Goal: Task Accomplishment & Management: Use online tool/utility

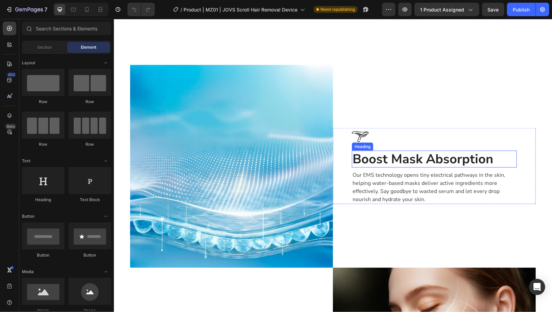
scroll to position [702, 0]
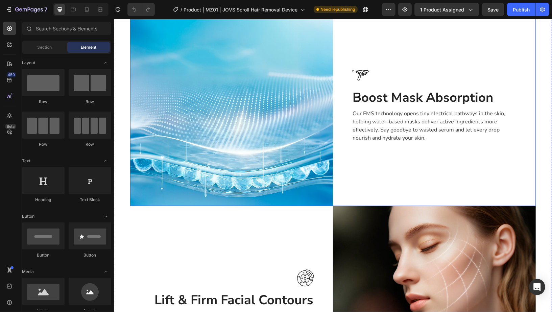
click at [235, 110] on img at bounding box center [231, 104] width 203 height 203
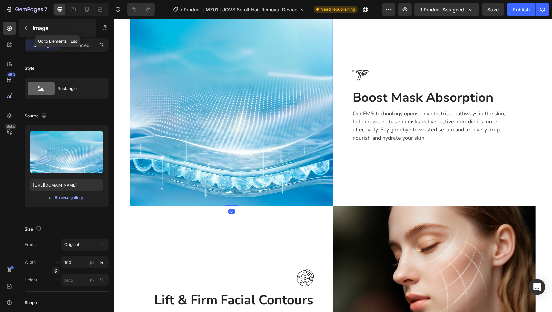
click at [45, 34] on div "Image" at bounding box center [57, 28] width 77 height 18
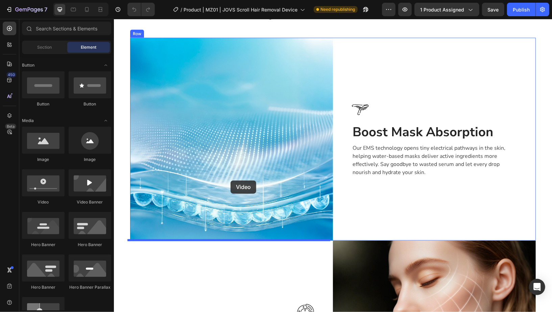
scroll to position [666, 0]
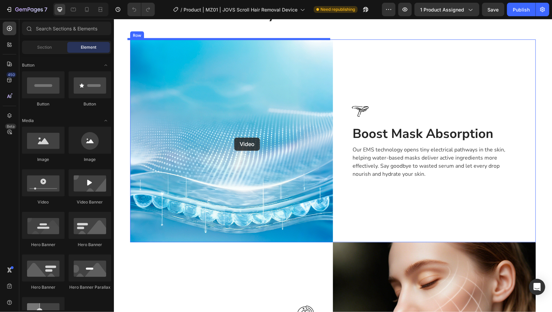
drag, startPoint x: 213, startPoint y: 191, endPoint x: 234, endPoint y: 132, distance: 62.9
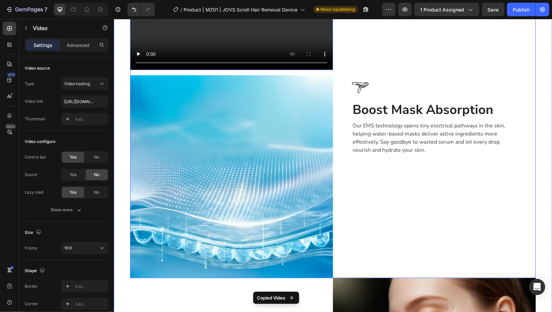
scroll to position [758, 0]
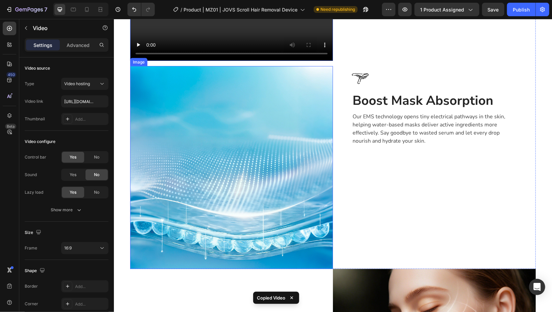
click at [238, 95] on img at bounding box center [231, 167] width 203 height 203
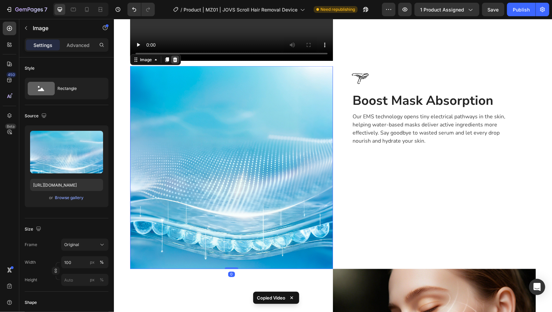
click at [174, 59] on icon at bounding box center [174, 59] width 5 height 5
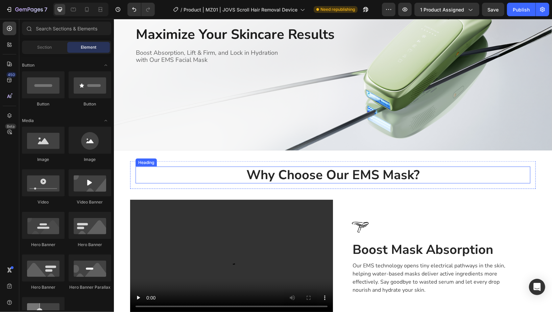
scroll to position [618, 0]
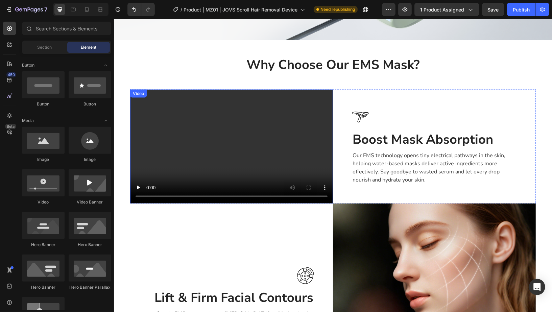
click at [221, 147] on video at bounding box center [231, 146] width 203 height 114
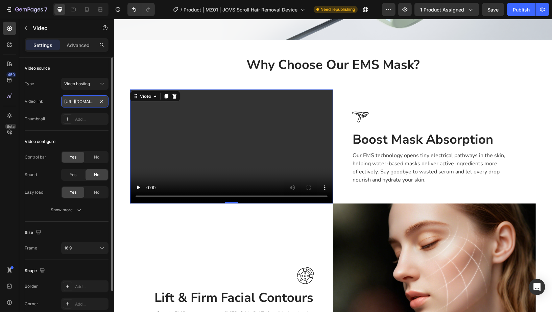
click at [88, 102] on input "[URL][DOMAIN_NAME]" at bounding box center [84, 101] width 47 height 12
click at [48, 93] on div "Type Video hosting Video link [URL][DOMAIN_NAME] Thumbnail Add..." at bounding box center [67, 101] width 84 height 47
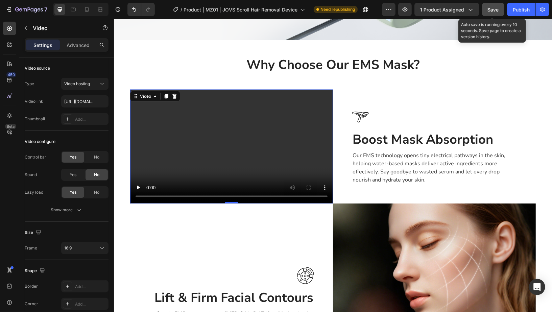
drag, startPoint x: 492, startPoint y: 8, endPoint x: 326, endPoint y: 1, distance: 166.0
click at [492, 8] on span "Save" at bounding box center [492, 10] width 11 height 6
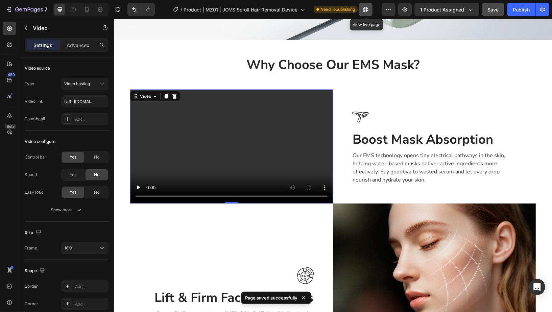
click at [366, 9] on icon "button" at bounding box center [365, 9] width 7 height 7
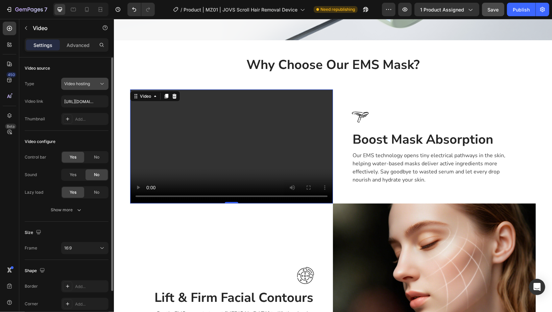
click at [83, 87] on button "Video hosting" at bounding box center [84, 84] width 47 height 12
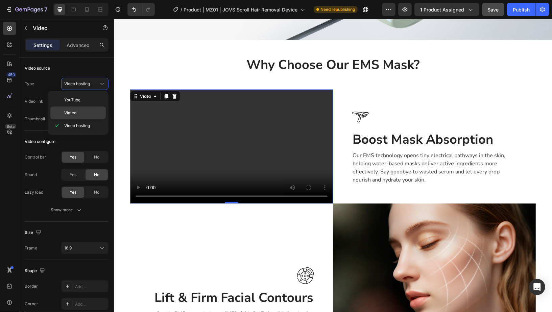
click at [93, 114] on p "Vimeo" at bounding box center [83, 113] width 39 height 6
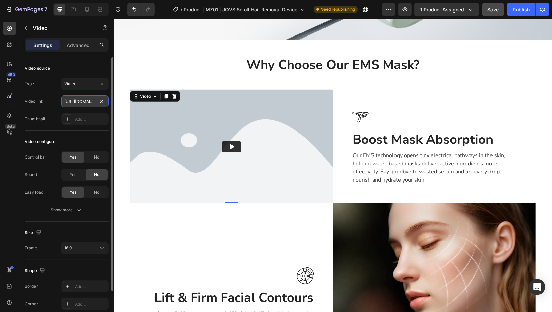
click at [88, 100] on input "[URL][DOMAIN_NAME]" at bounding box center [84, 101] width 47 height 12
paste input "[DOMAIN_NAME][URL]"
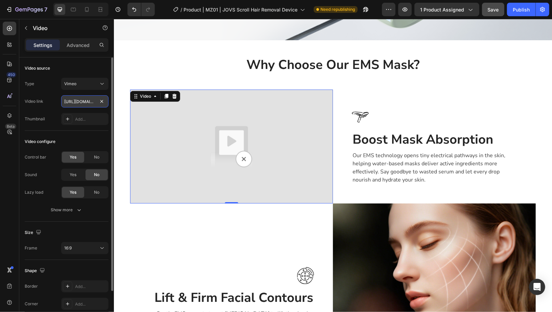
scroll to position [0, 129]
click at [55, 92] on div "Type Vimeo Video link [URL][DOMAIN_NAME] Thumbnail Add..." at bounding box center [67, 101] width 84 height 47
click at [83, 85] on div "Vimeo" at bounding box center [81, 84] width 34 height 6
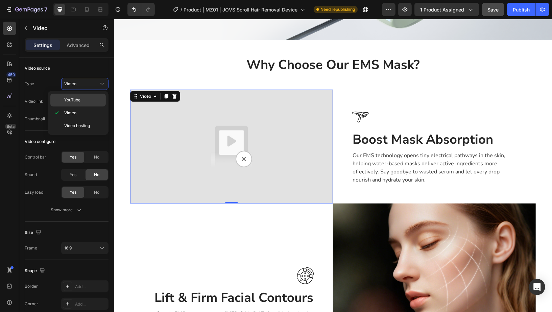
click at [83, 98] on p "YouTube" at bounding box center [83, 100] width 39 height 6
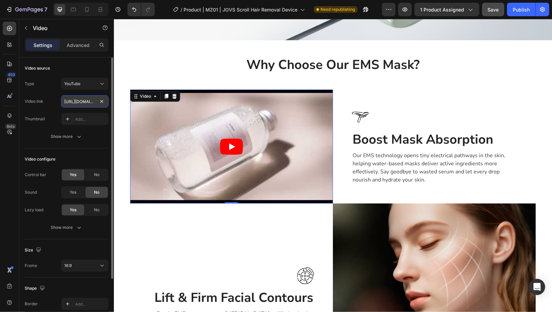
click at [74, 101] on input "[URL][DOMAIN_NAME]" at bounding box center [84, 101] width 47 height 12
paste input "[DOMAIN_NAME][URL]"
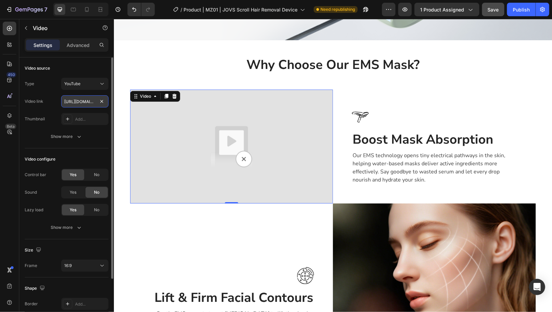
scroll to position [0, 129]
type input "[URL][DOMAIN_NAME]"
click at [55, 92] on div "Type YouTube Video link [URL][DOMAIN_NAME] Thumbnail Add..." at bounding box center [67, 101] width 84 height 47
click at [96, 85] on div "YouTube" at bounding box center [81, 84] width 34 height 6
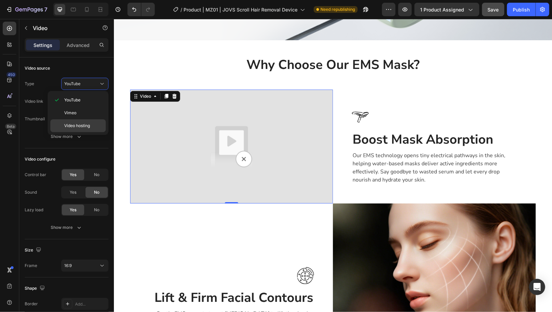
click at [86, 123] on span "Video hosting" at bounding box center [77, 126] width 26 height 6
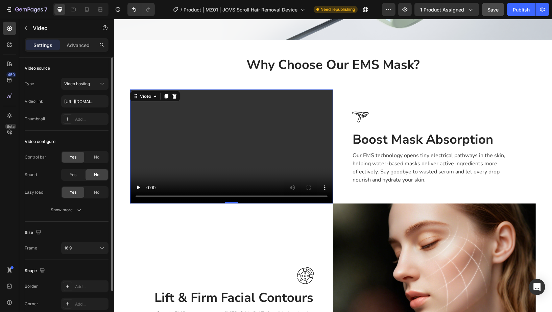
click at [47, 91] on div "Type Video hosting Video link [URL][DOMAIN_NAME] Thumbnail Add..." at bounding box center [67, 101] width 84 height 47
click at [81, 105] on input "[URL][DOMAIN_NAME]" at bounding box center [84, 101] width 47 height 12
click at [47, 92] on div "Type Video hosting Video link [URL][DOMAIN_NAME] Thumbnail Add..." at bounding box center [67, 101] width 84 height 47
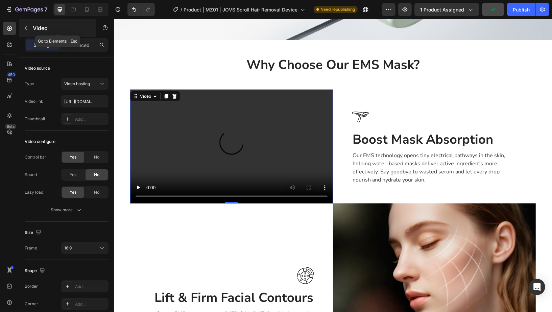
click at [49, 30] on p "Video" at bounding box center [61, 28] width 57 height 8
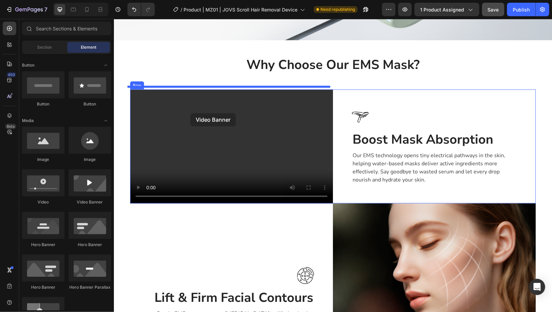
drag, startPoint x: 206, startPoint y: 202, endPoint x: 190, endPoint y: 113, distance: 90.2
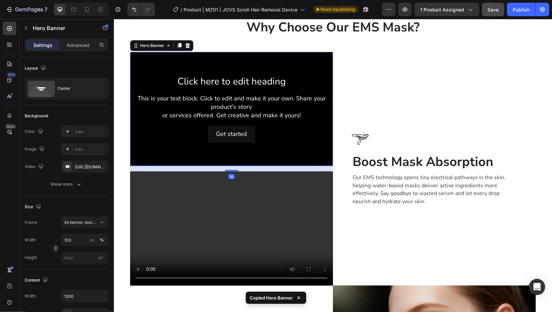
scroll to position [650, 0]
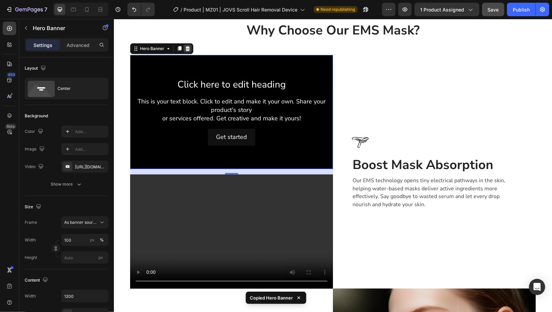
click at [186, 49] on icon at bounding box center [186, 48] width 5 height 5
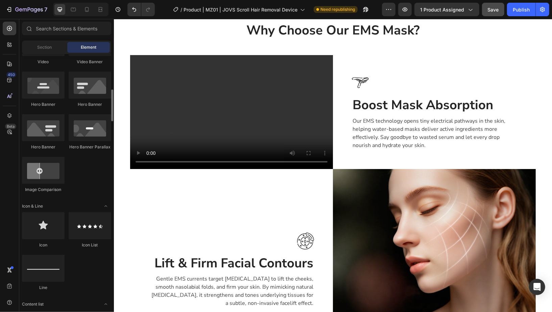
scroll to position [292, 0]
click at [231, 129] on video at bounding box center [231, 112] width 203 height 114
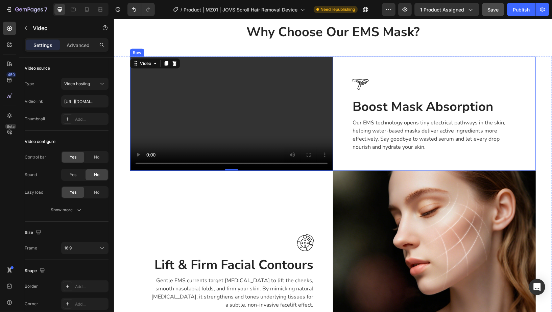
scroll to position [646, 0]
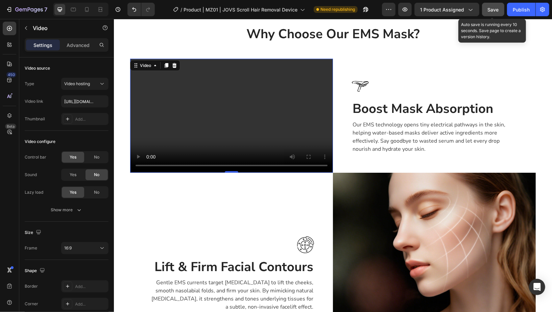
click at [499, 15] on button "Save" at bounding box center [493, 10] width 22 height 14
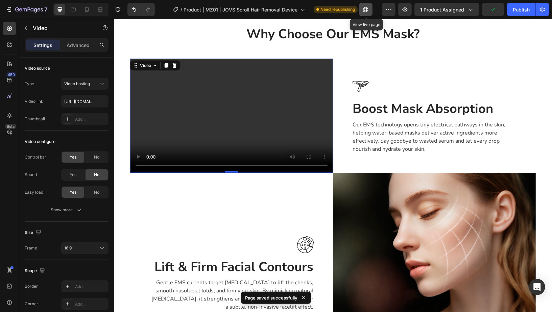
click at [365, 10] on icon "button" at bounding box center [364, 11] width 2 height 2
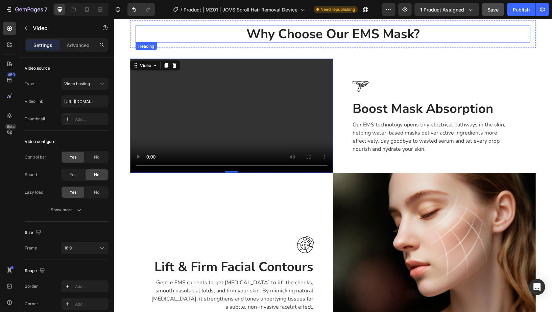
click at [497, 13] on button "Save" at bounding box center [493, 10] width 22 height 14
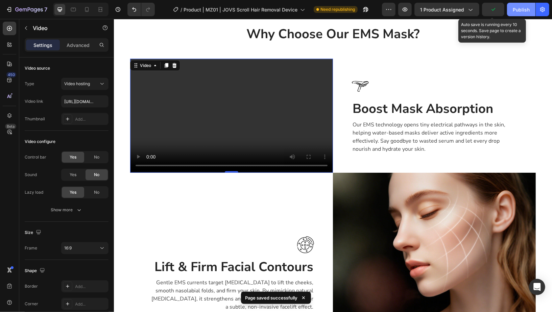
click at [509, 12] on button "Publish" at bounding box center [521, 10] width 28 height 14
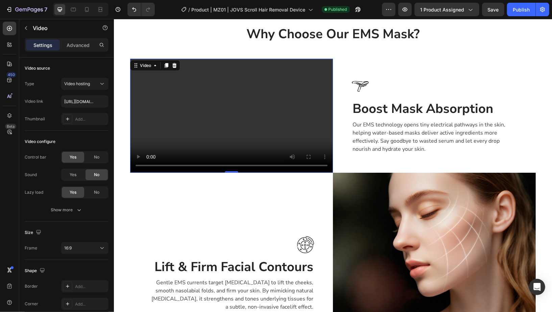
click at [262, 127] on video at bounding box center [231, 115] width 203 height 114
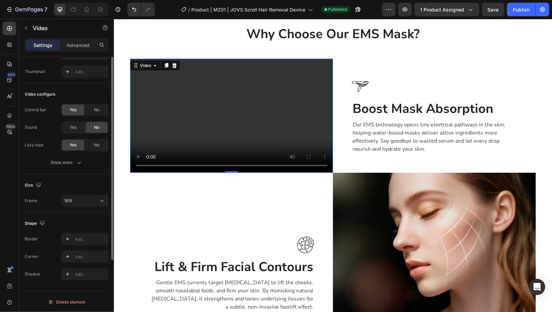
scroll to position [0, 0]
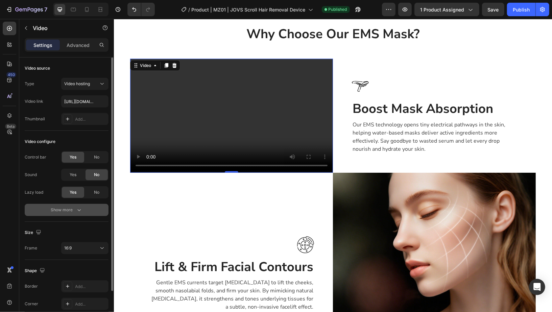
click at [78, 211] on icon "button" at bounding box center [79, 209] width 7 height 7
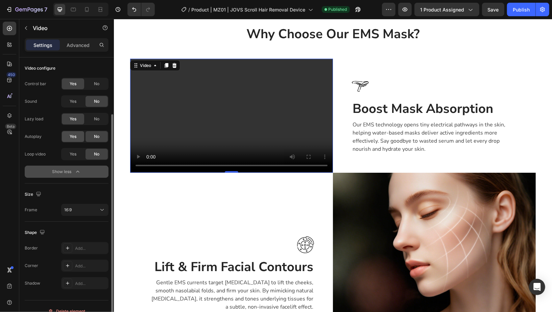
scroll to position [74, 0]
click at [71, 136] on span "Yes" at bounding box center [73, 136] width 7 height 6
click at [80, 157] on div "Yes" at bounding box center [73, 153] width 22 height 11
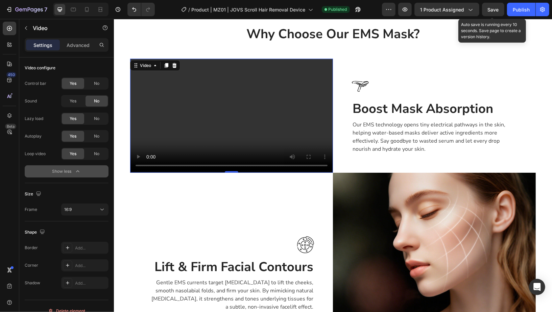
click at [495, 10] on span "Save" at bounding box center [492, 10] width 11 height 6
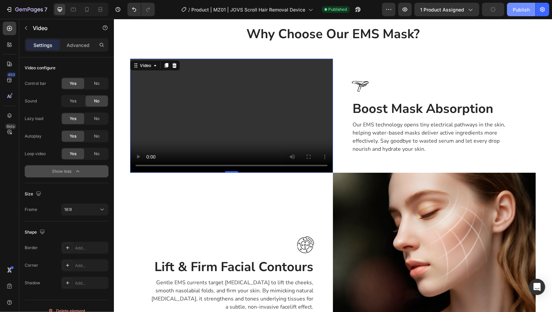
click at [525, 9] on div "Publish" at bounding box center [520, 9] width 17 height 7
click at [253, 132] on video at bounding box center [231, 115] width 203 height 114
click at [96, 84] on span "No" at bounding box center [96, 83] width 5 height 6
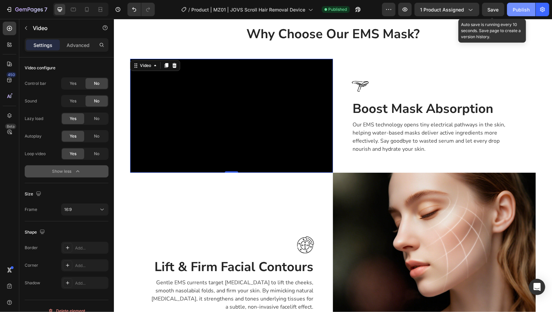
click at [495, 12] on span "Save" at bounding box center [492, 10] width 11 height 6
click at [521, 12] on div "Publish" at bounding box center [520, 9] width 17 height 7
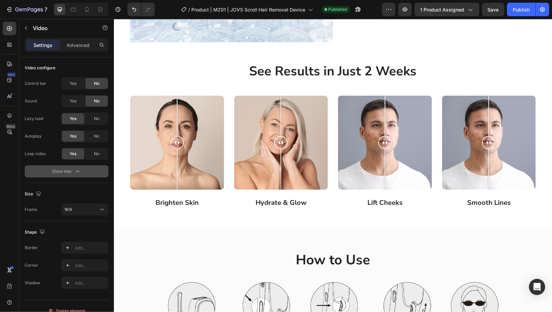
scroll to position [1194, 0]
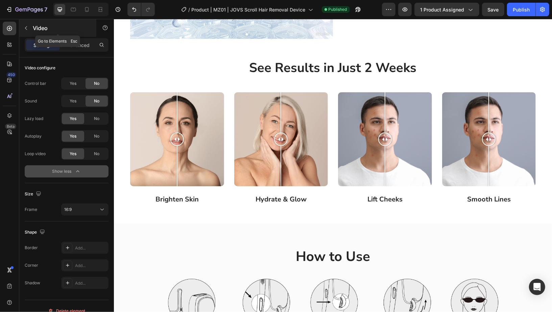
click at [42, 23] on div "Video" at bounding box center [57, 28] width 77 height 18
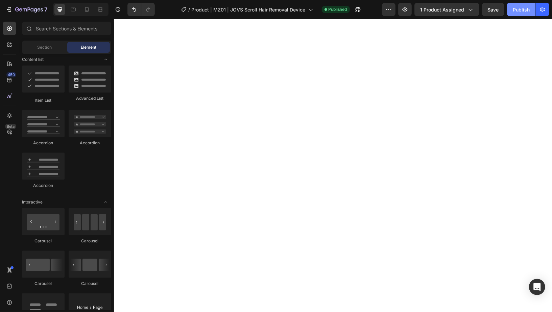
scroll to position [0, 0]
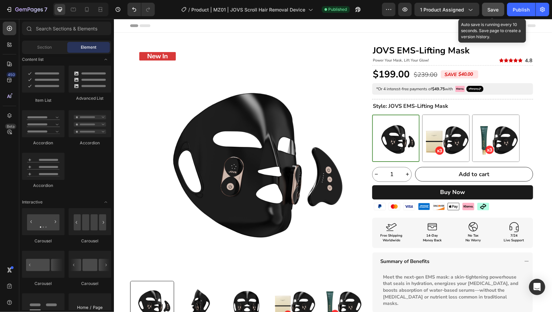
click at [492, 4] on button "Save" at bounding box center [493, 10] width 22 height 14
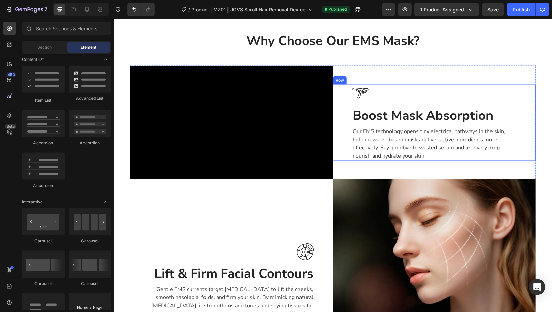
scroll to position [637, 0]
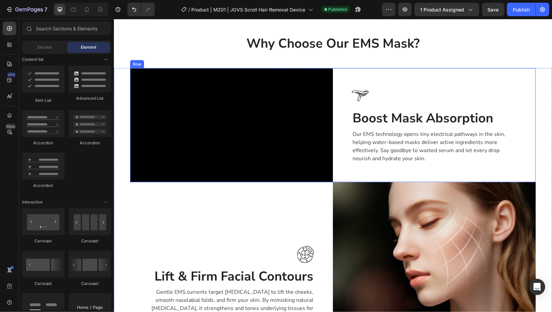
click at [464, 167] on div "Image Boost Mask Absorption Heading Our EMS technology opens tiny electrical pa…" at bounding box center [433, 125] width 203 height 114
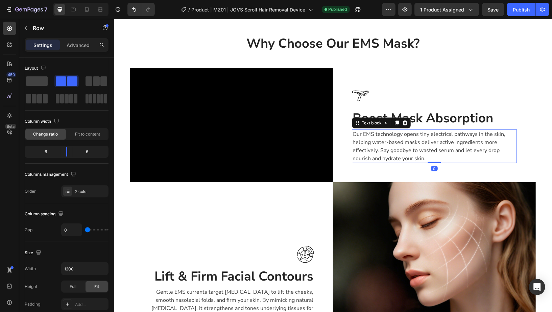
click at [454, 157] on p "Our EMS technology opens tiny electrical pathways in the skin, helping water-ba…" at bounding box center [433, 146] width 163 height 32
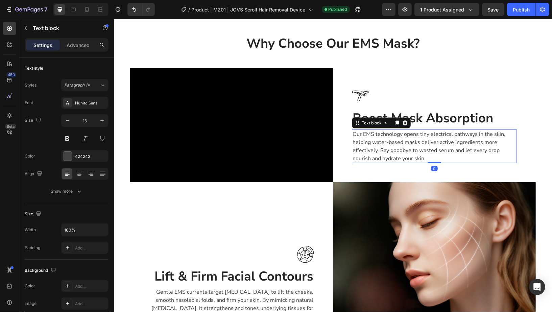
click at [454, 157] on p "Our EMS technology opens tiny electrical pathways in the skin, helping water-ba…" at bounding box center [433, 146] width 163 height 32
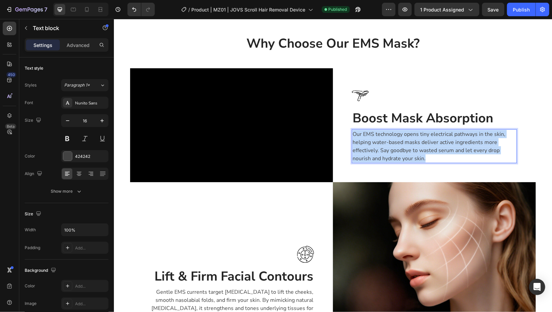
copy p "Our EMS technology opens tiny electrical pathways in the skin, helping water-ba…"
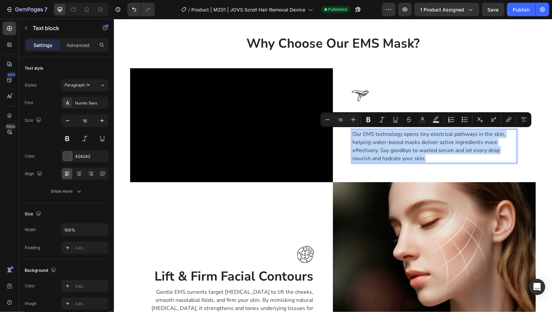
click at [527, 151] on div "Image Boost Mask Absorption Heading Our EMS technology opens tiny electrical pa…" at bounding box center [433, 125] width 203 height 76
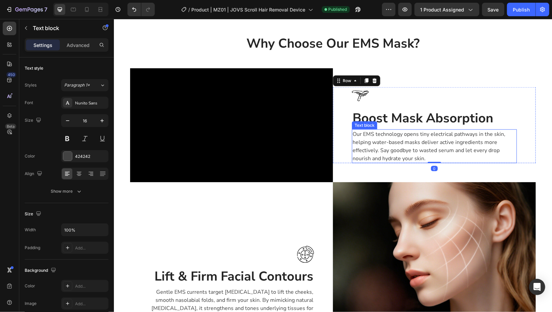
click at [500, 147] on p "Our EMS technology opens tiny electrical pathways in the skin, helping water-ba…" at bounding box center [433, 146] width 163 height 32
click at [395, 121] on icon at bounding box center [396, 122] width 4 height 5
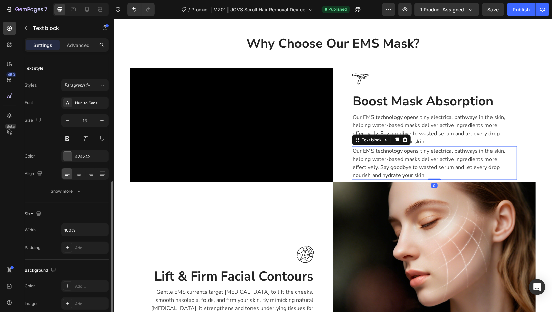
scroll to position [73, 0]
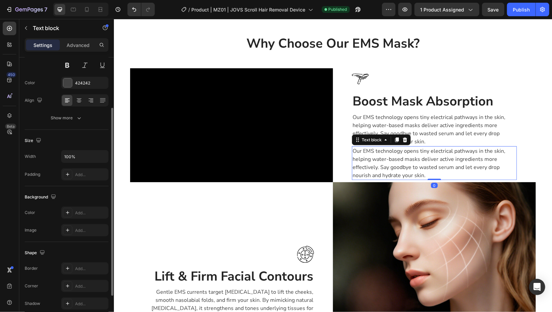
click at [388, 169] on p "Our EMS technology opens tiny electrical pathways in the skin, helping water-ba…" at bounding box center [433, 163] width 163 height 32
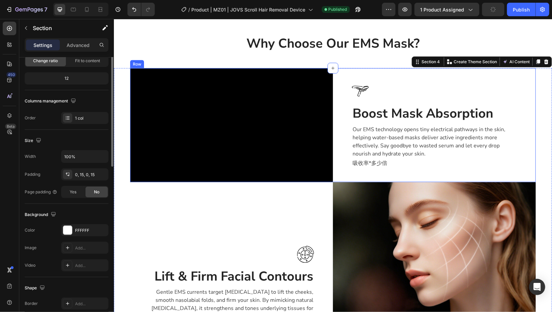
scroll to position [0, 0]
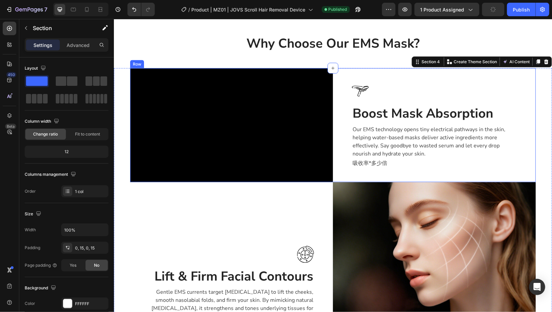
click at [397, 161] on p "吸收率*多少倍" at bounding box center [433, 163] width 163 height 8
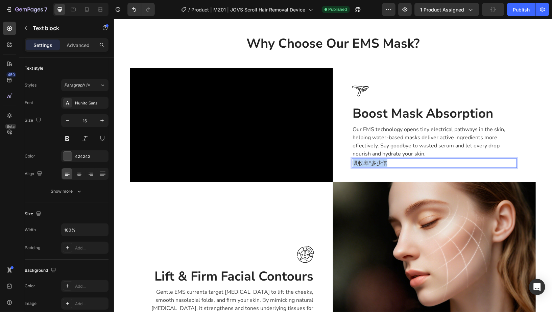
click at [397, 161] on p "吸收率*多少倍" at bounding box center [433, 163] width 163 height 8
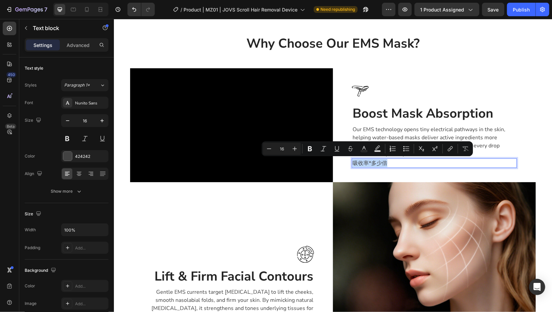
click at [406, 162] on p "吸收率*多少倍" at bounding box center [433, 163] width 163 height 8
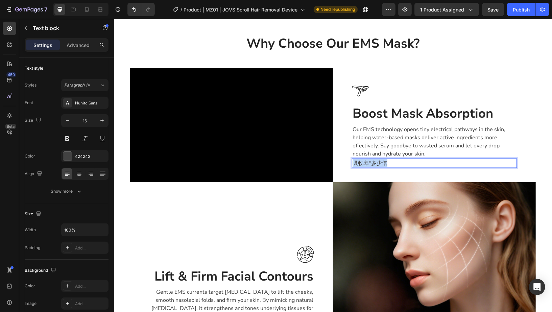
click at [406, 162] on p "吸收率*多少倍" at bounding box center [433, 163] width 163 height 8
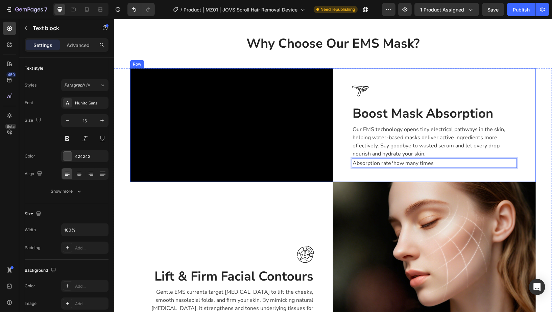
click at [448, 167] on div "Image Boost Mask Absorption Heading Our EMS technology opens tiny electrical pa…" at bounding box center [433, 125] width 203 height 114
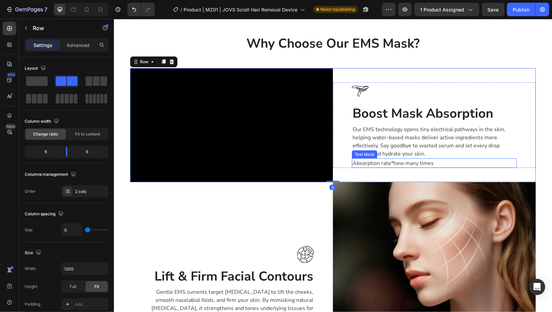
click at [445, 161] on p "Absorption rate*how many times" at bounding box center [433, 163] width 163 height 8
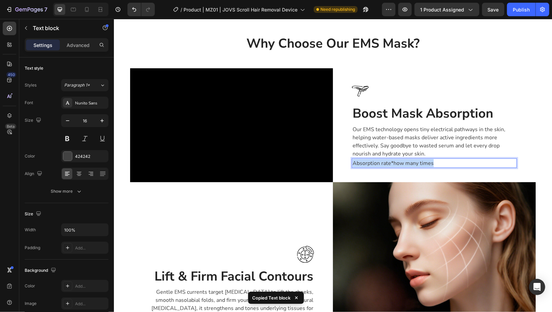
click at [445, 161] on p "Absorption rate*how many times" at bounding box center [433, 163] width 163 height 8
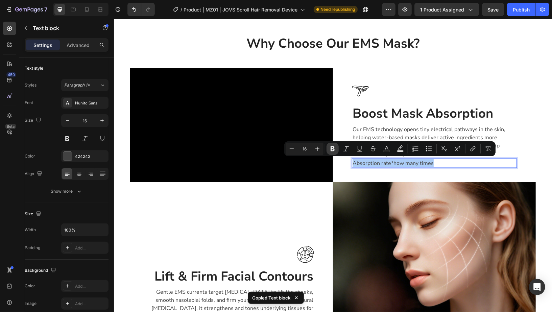
click at [329, 149] on icon "Editor contextual toolbar" at bounding box center [332, 148] width 7 height 7
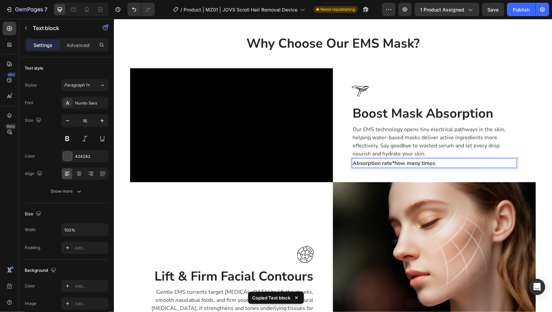
click at [472, 122] on div "Image Boost Mask Absorption Heading Our EMS technology opens tiny electrical pa…" at bounding box center [433, 124] width 165 height 85
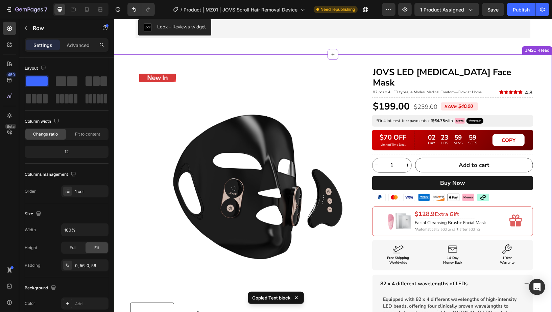
scroll to position [1819, 0]
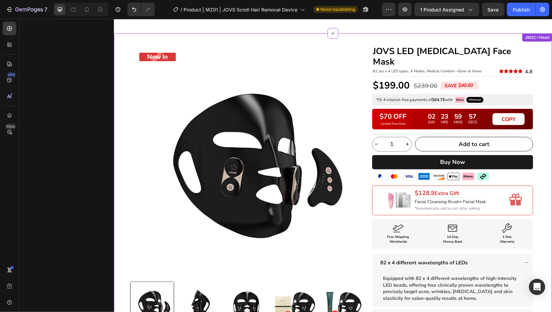
click at [538, 54] on div "Product Badge Product Images Title Line Row JOVS LED [MEDICAL_DATA] Face Mask H…" at bounding box center [332, 253] width 438 height 421
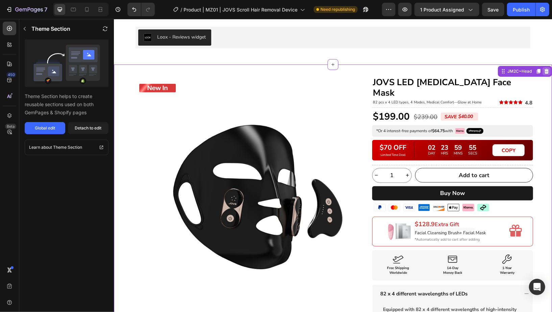
click at [542, 67] on div at bounding box center [546, 71] width 8 height 8
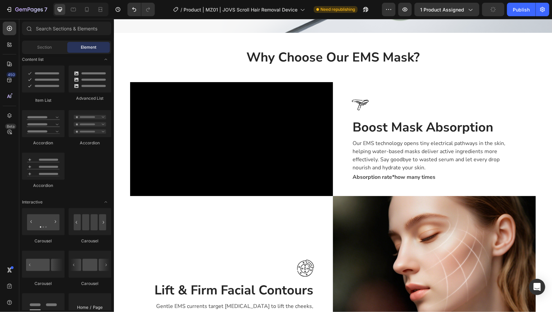
scroll to position [636, 0]
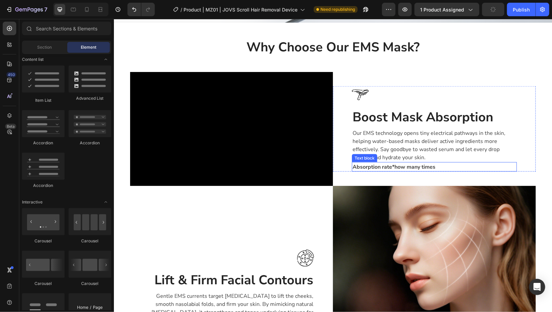
click at [442, 165] on p "Absorption rate*how many times" at bounding box center [433, 166] width 163 height 8
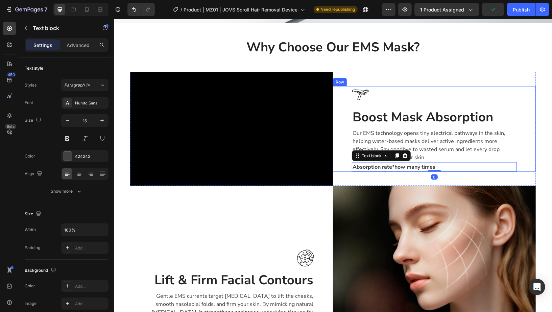
click at [519, 154] on div "Image Boost Mask Absorption Heading Our EMS technology opens tiny electrical pa…" at bounding box center [433, 128] width 203 height 85
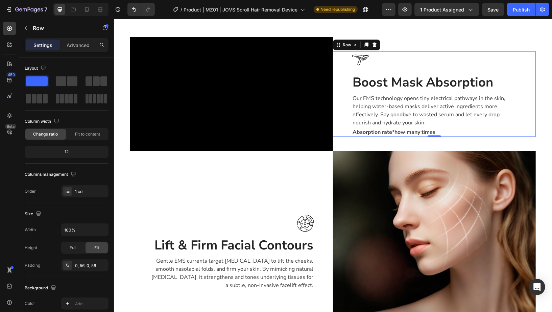
scroll to position [673, 0]
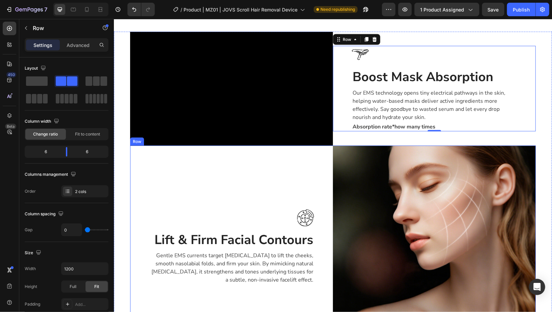
click at [279, 201] on div "Image Lift & Firm Facial Contours Heading Gentle EMS currents target [MEDICAL_D…" at bounding box center [231, 246] width 203 height 203
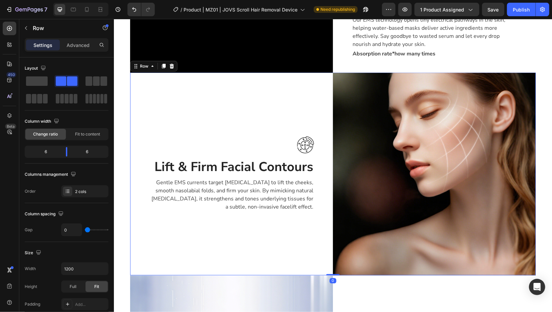
scroll to position [770, 0]
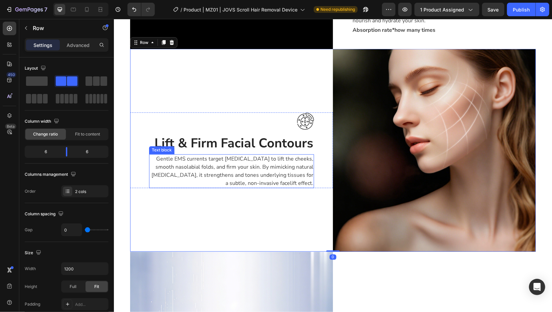
click at [283, 177] on p "Gentle EMS currents target [MEDICAL_DATA] to lift the cheeks, smooth nasolabial…" at bounding box center [230, 171] width 163 height 32
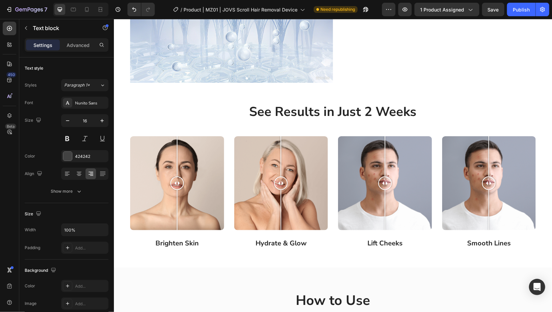
scroll to position [1207, 0]
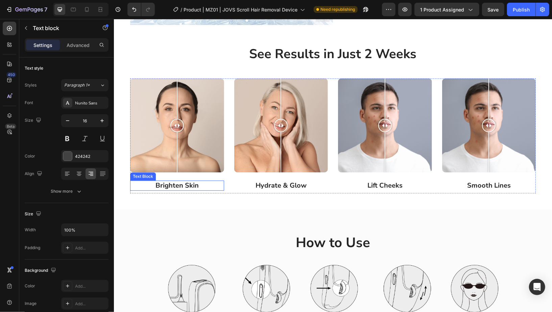
click at [191, 186] on p "Brighten Skin" at bounding box center [176, 185] width 93 height 9
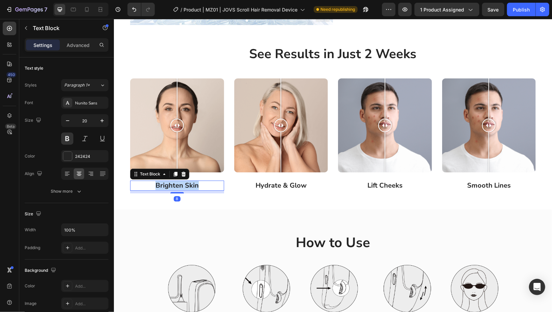
copy p "Brighten Skin"
click at [191, 186] on p "Brighten Skin" at bounding box center [176, 185] width 93 height 9
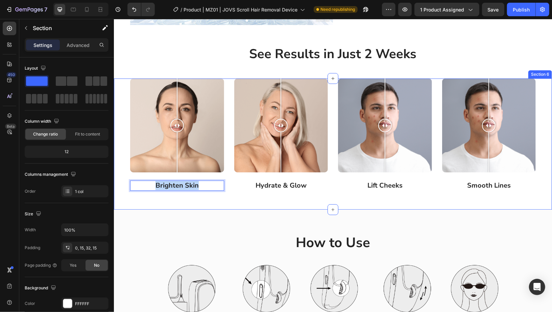
click at [287, 201] on div "Image Comparison Brighten Skin Text Block 8 Image Comparison Hydrate & Glow Tex…" at bounding box center [332, 143] width 438 height 131
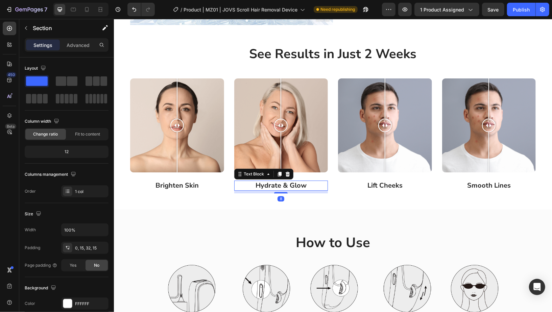
click at [287, 184] on p "Hydrate & Glow" at bounding box center [280, 185] width 93 height 9
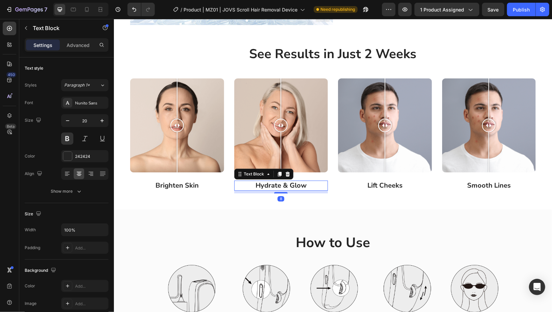
click at [287, 184] on p "Hydrate & Glow" at bounding box center [280, 185] width 93 height 9
copy p "Glow"
click at [287, 184] on p "Hydrate & Glow" at bounding box center [280, 185] width 93 height 9
copy p "Hydrate & Glow"
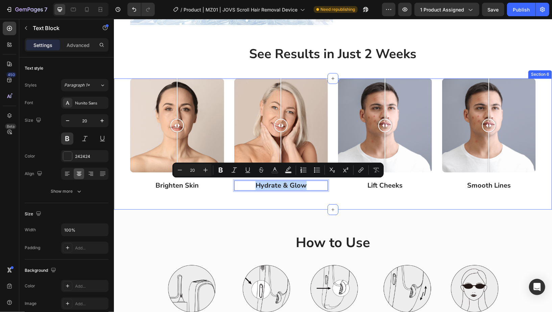
click at [372, 201] on div "Image Comparison Brighten Skin Text Block Image Comparison Hydrate & Glow Text …" at bounding box center [332, 143] width 438 height 131
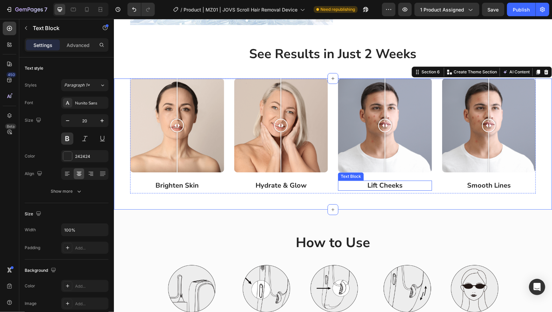
click at [387, 182] on p "Lift Cheeks" at bounding box center [384, 185] width 93 height 9
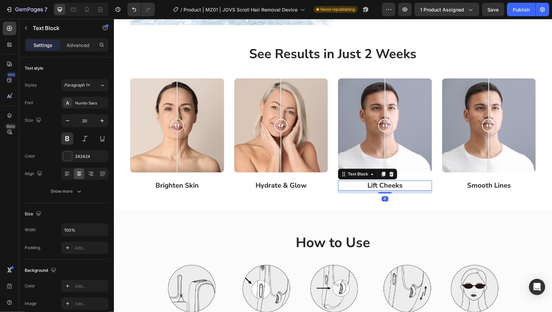
click at [387, 182] on p "Lift Cheeks" at bounding box center [384, 185] width 93 height 9
copy p "Lift Cheeks"
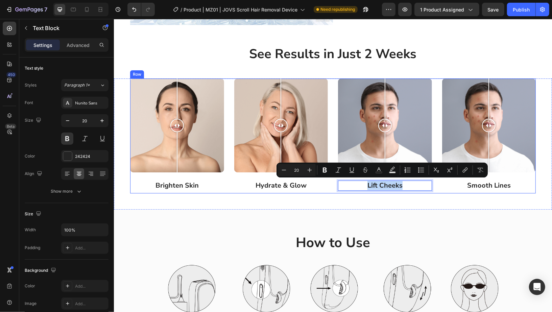
click at [460, 186] on p "Smooth Lines" at bounding box center [488, 185] width 93 height 9
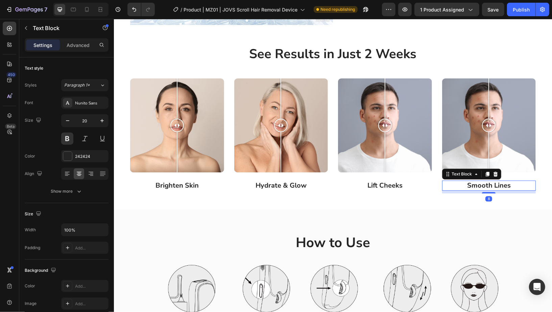
click at [472, 184] on p "Smooth Lines" at bounding box center [488, 185] width 93 height 9
copy p "Smooth Lines"
click at [472, 184] on p "Smooth Lines" at bounding box center [488, 185] width 93 height 9
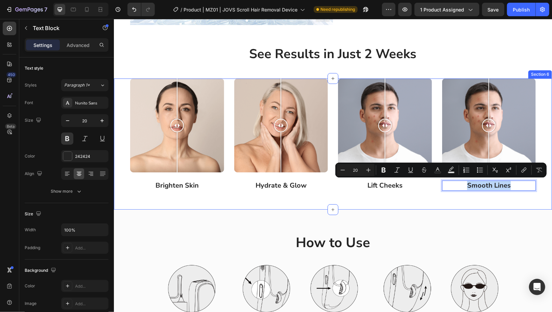
click at [495, 193] on div "Image Comparison Brighten Skin Text Block Image Comparison Hydrate & Glow Text …" at bounding box center [333, 138] width 428 height 120
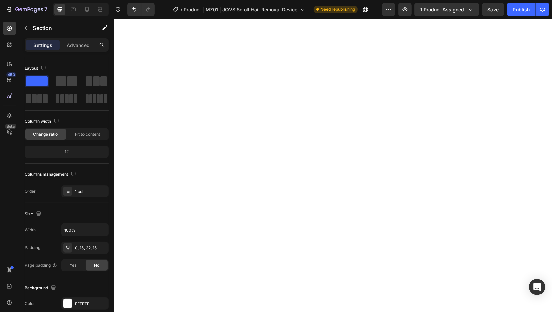
scroll to position [0, 0]
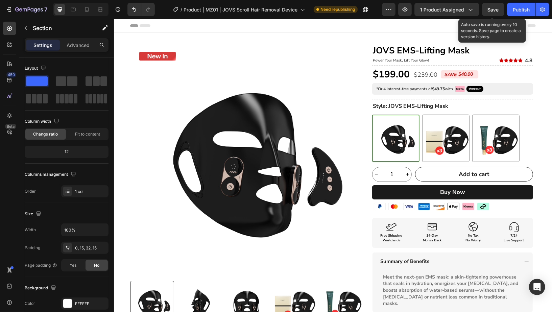
click at [496, 11] on span "Save" at bounding box center [492, 10] width 11 height 6
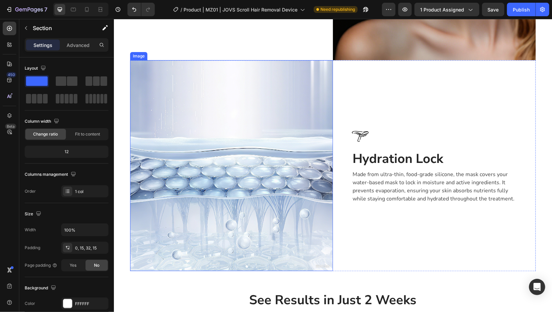
scroll to position [1046, 0]
